Goal: Information Seeking & Learning: Understand process/instructions

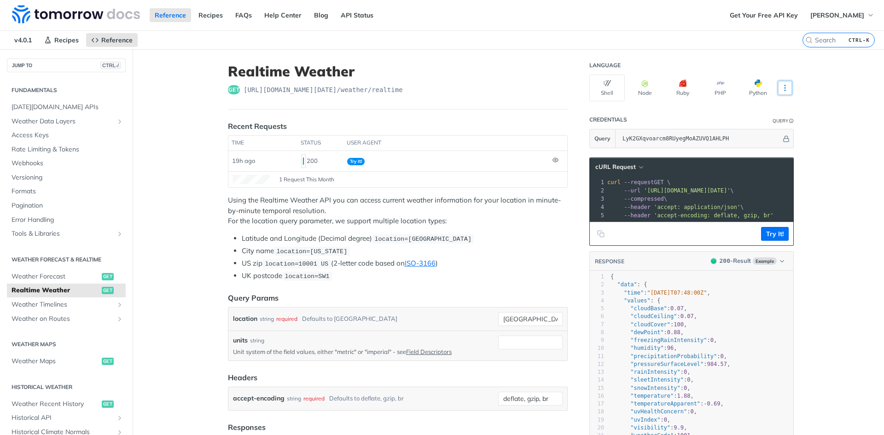
click at [781, 85] on icon "More ellipsis" at bounding box center [785, 88] width 8 height 8
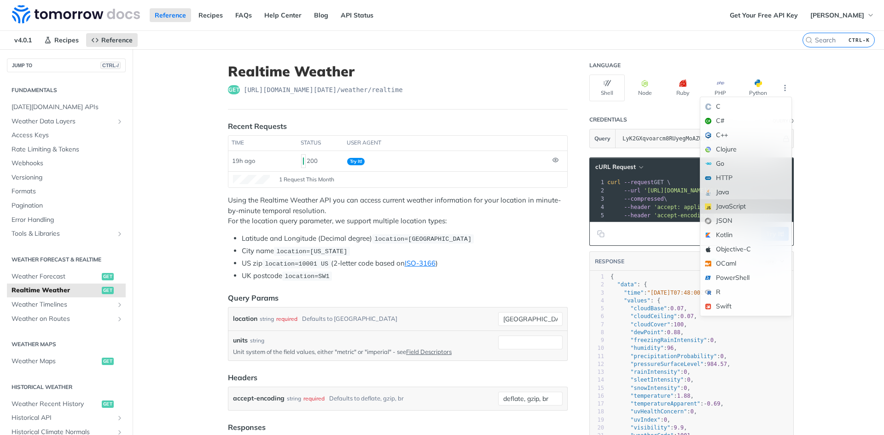
click at [741, 204] on div "JavaScript" at bounding box center [745, 206] width 91 height 14
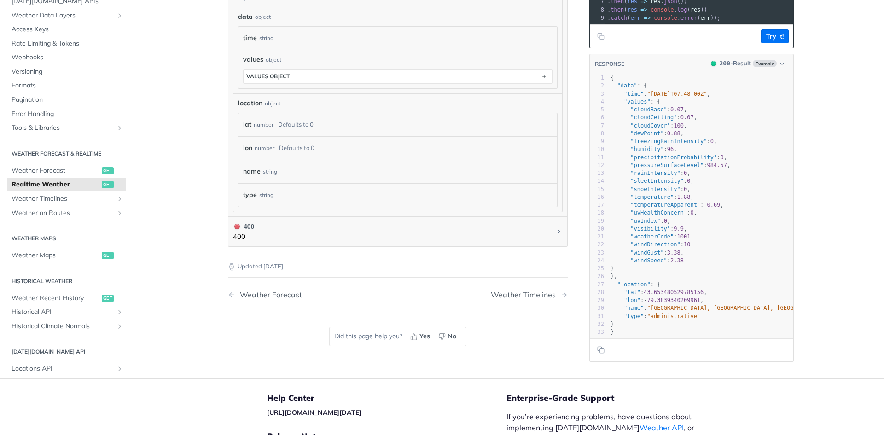
scroll to position [506, 0]
